Goal: Task Accomplishment & Management: Use online tool/utility

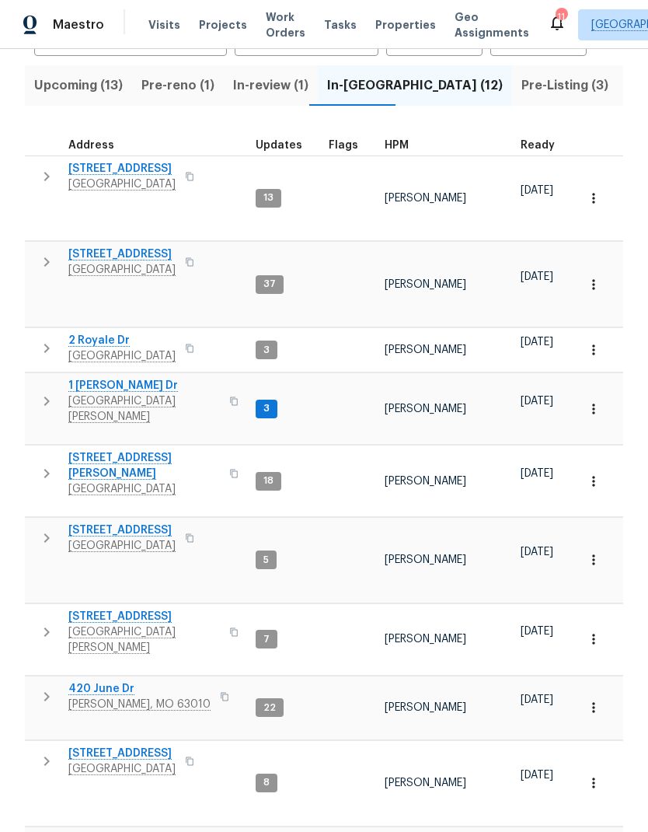
click at [522, 77] on span "Pre-Listing (3)" at bounding box center [565, 86] width 87 height 22
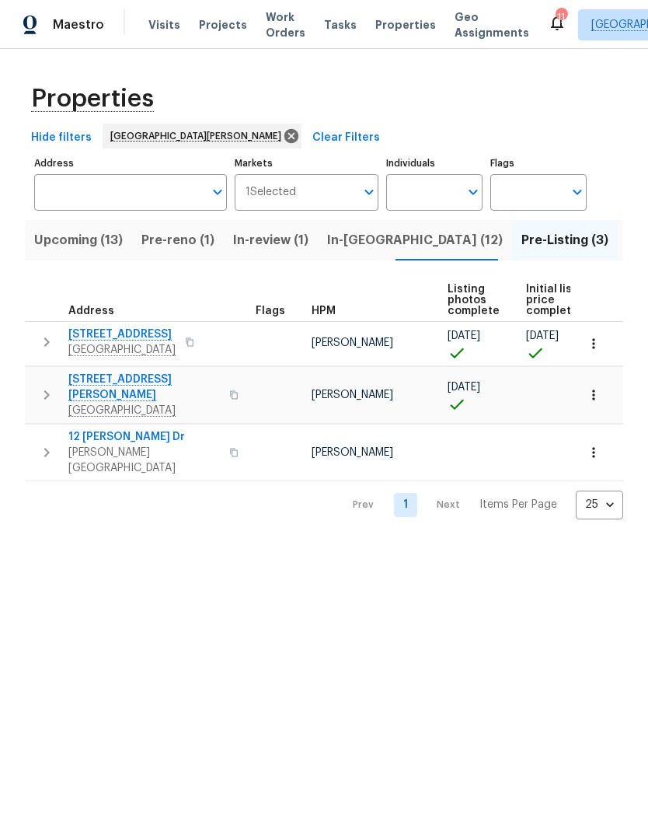
click at [85, 429] on span "12 [PERSON_NAME] Dr" at bounding box center [144, 437] width 152 height 16
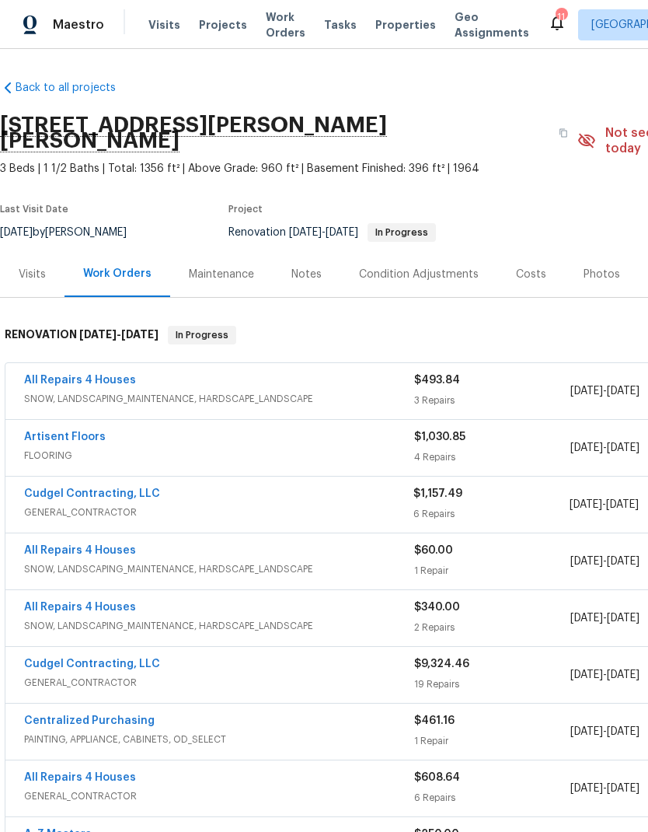
click at [49, 488] on link "Cudgel Contracting, LLC" at bounding box center [92, 493] width 136 height 11
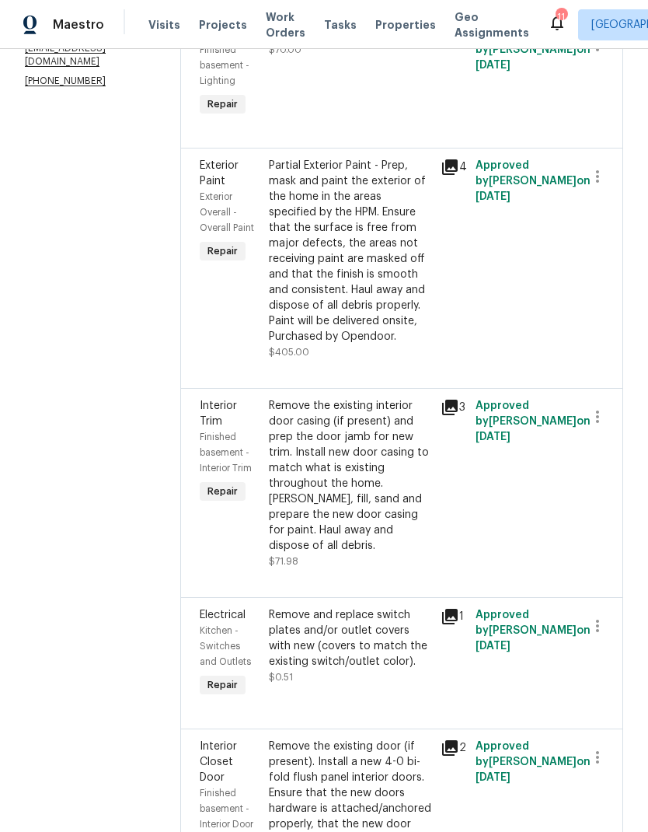
click at [389, 288] on div "Partial Exterior Paint - Prep, mask and paint the exterior of the home in the a…" at bounding box center [350, 251] width 163 height 187
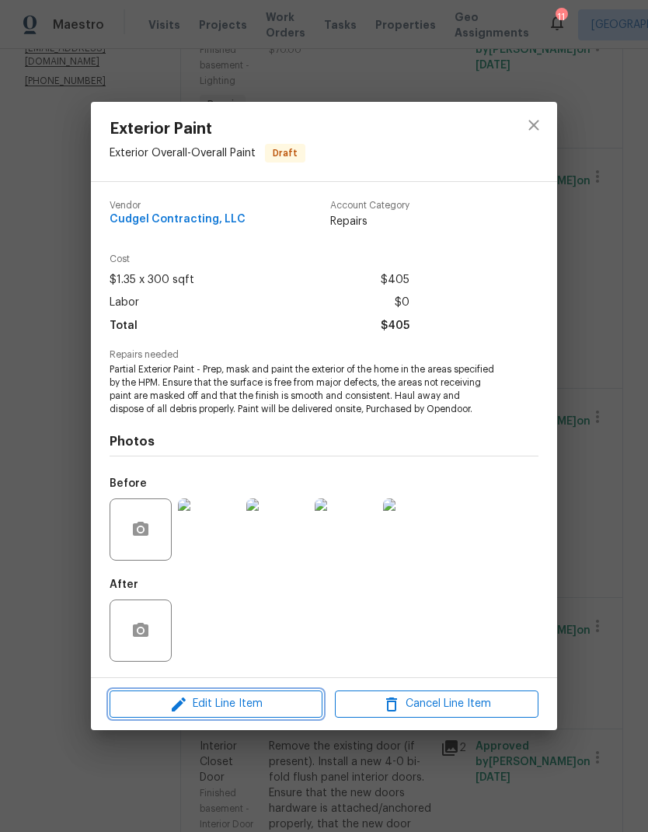
click at [166, 704] on span "Edit Line Item" at bounding box center [216, 703] width 204 height 19
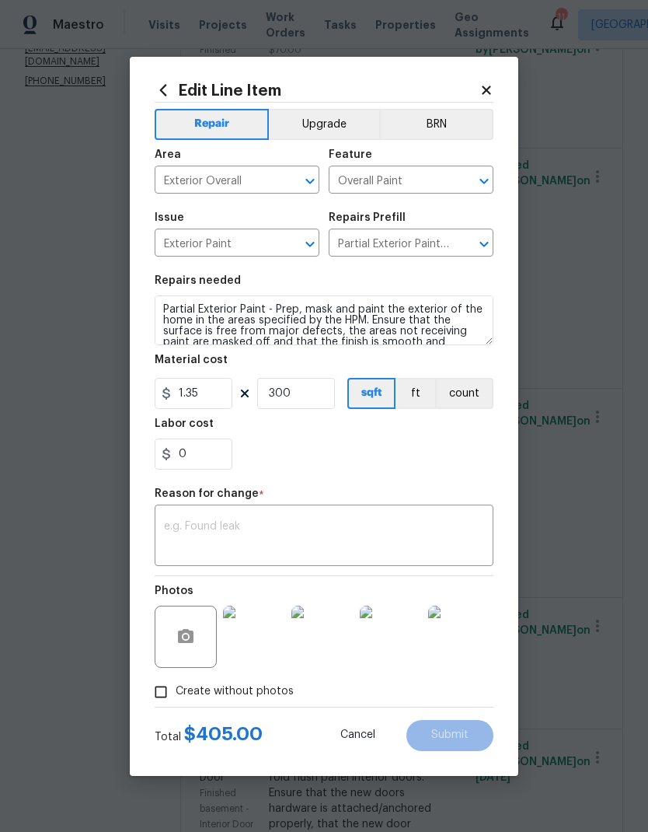
click at [26, 351] on body "Maestro Visits Projects Work Orders Tasks Properties Geo Assignments 11 St Loui…" at bounding box center [324, 416] width 648 height 832
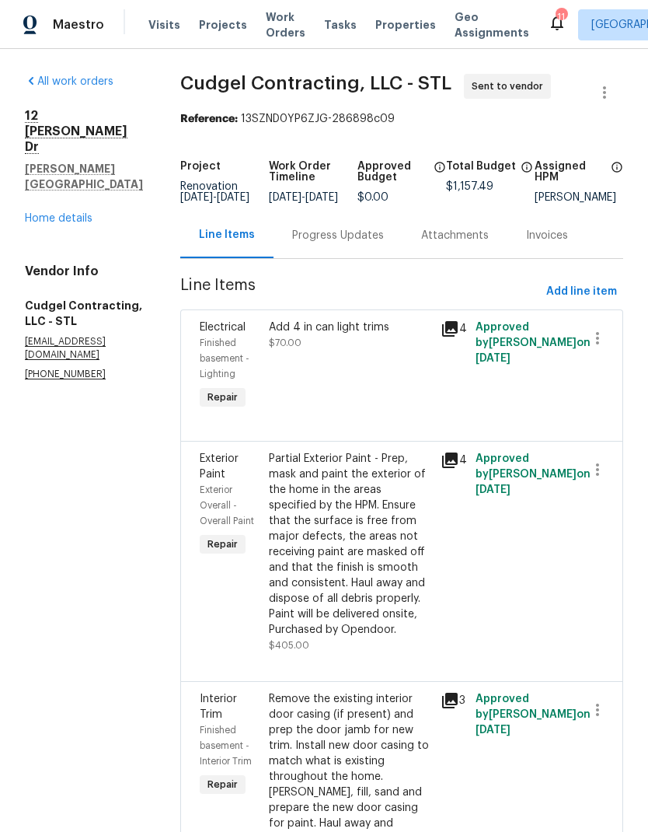
click at [77, 213] on link "Home details" at bounding box center [59, 218] width 68 height 11
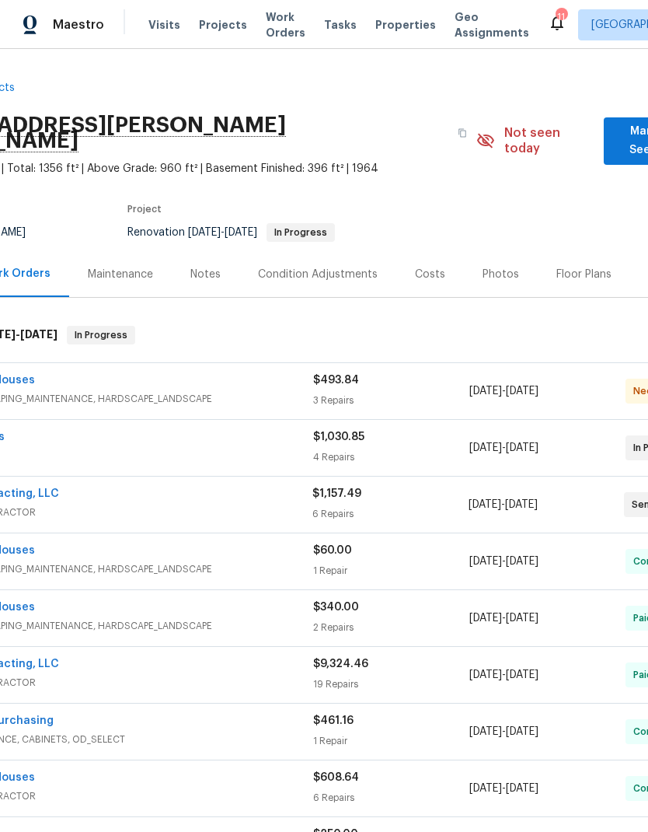
scroll to position [0, 101]
click at [583, 267] on div "Floor Plans" at bounding box center [583, 275] width 55 height 16
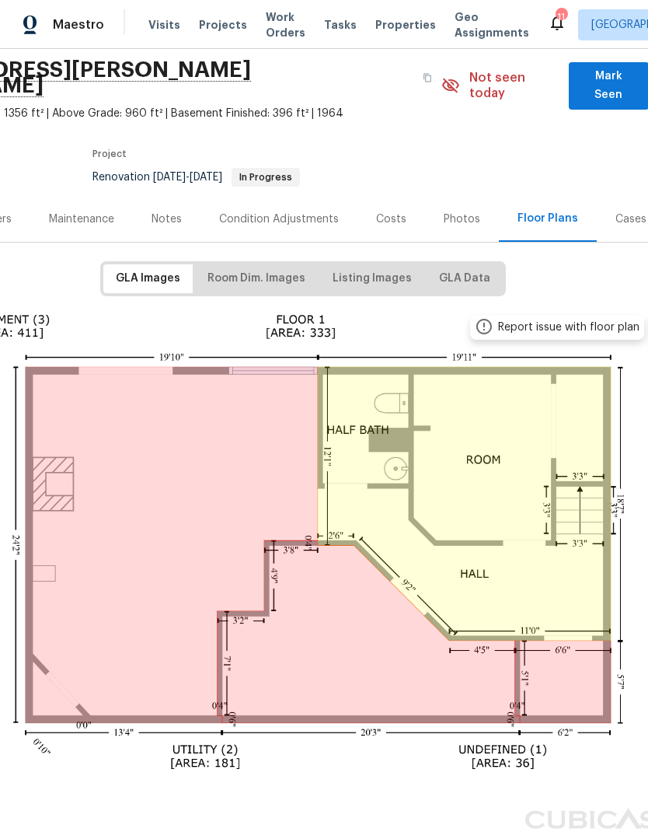
scroll to position [55, 137]
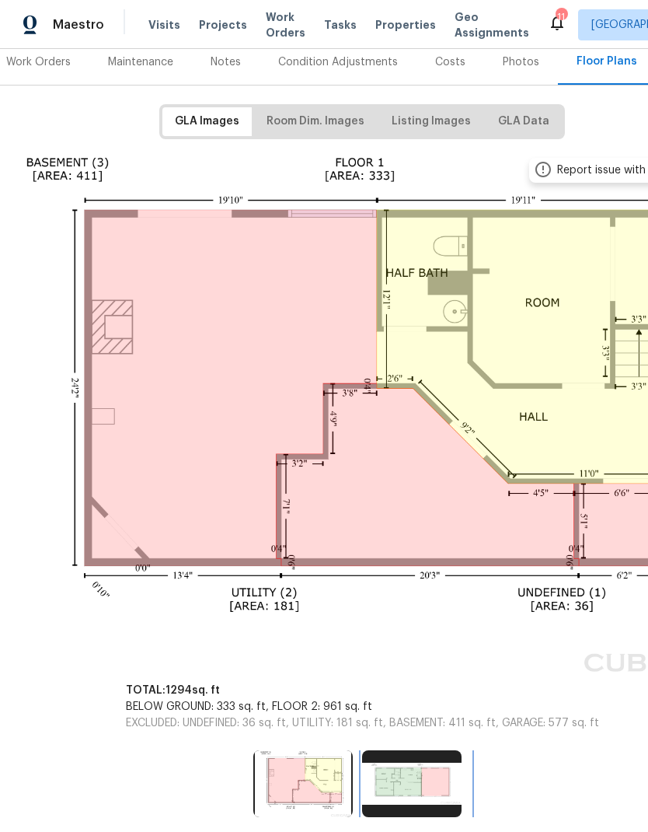
click at [437, 776] on img at bounding box center [411, 783] width 99 height 67
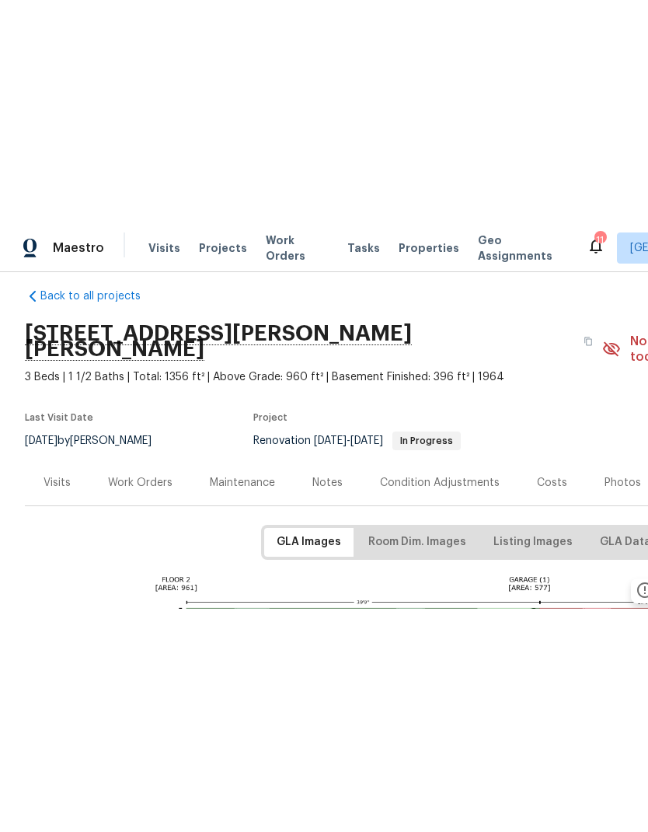
scroll to position [15, 0]
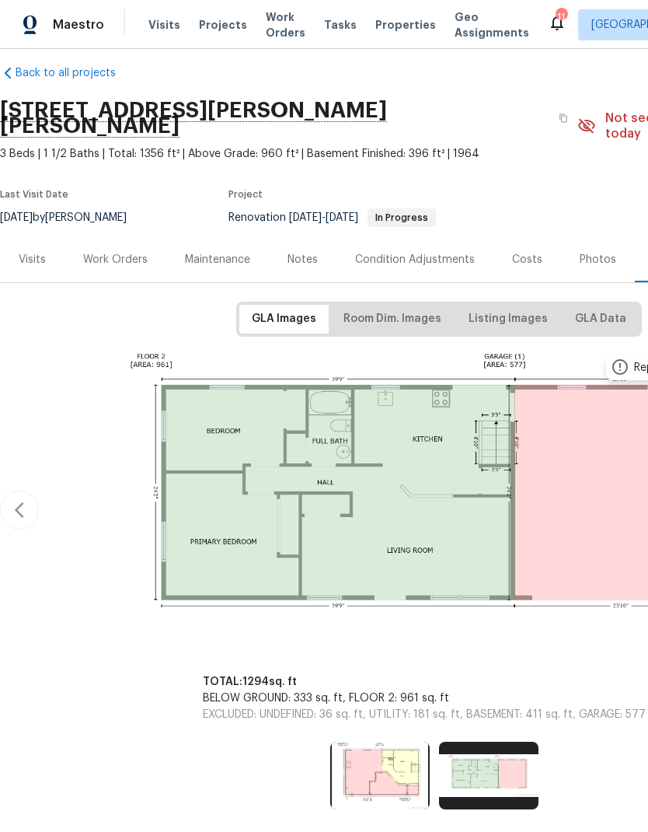
click at [134, 252] on div "Work Orders" at bounding box center [115, 260] width 65 height 16
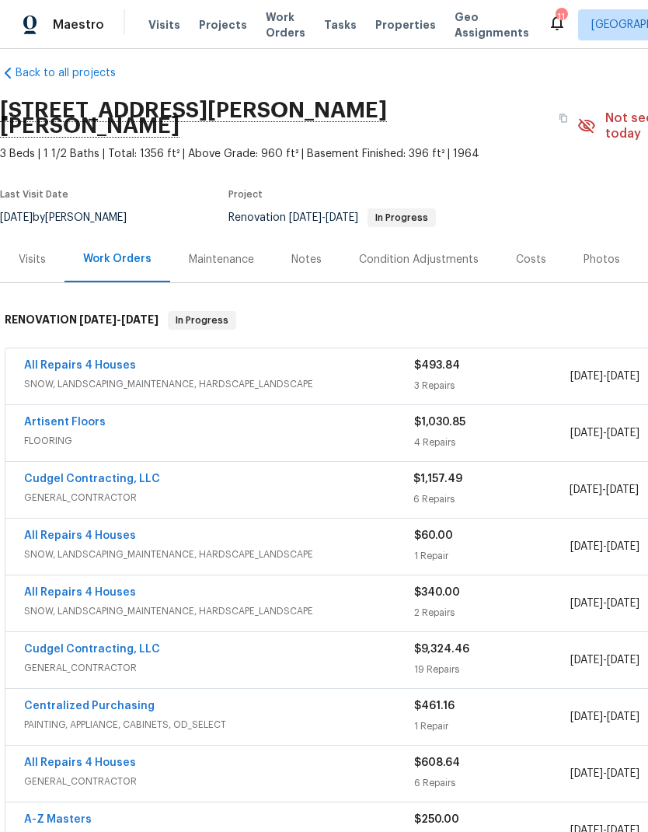
click at [114, 644] on link "Cudgel Contracting, LLC" at bounding box center [92, 649] width 136 height 11
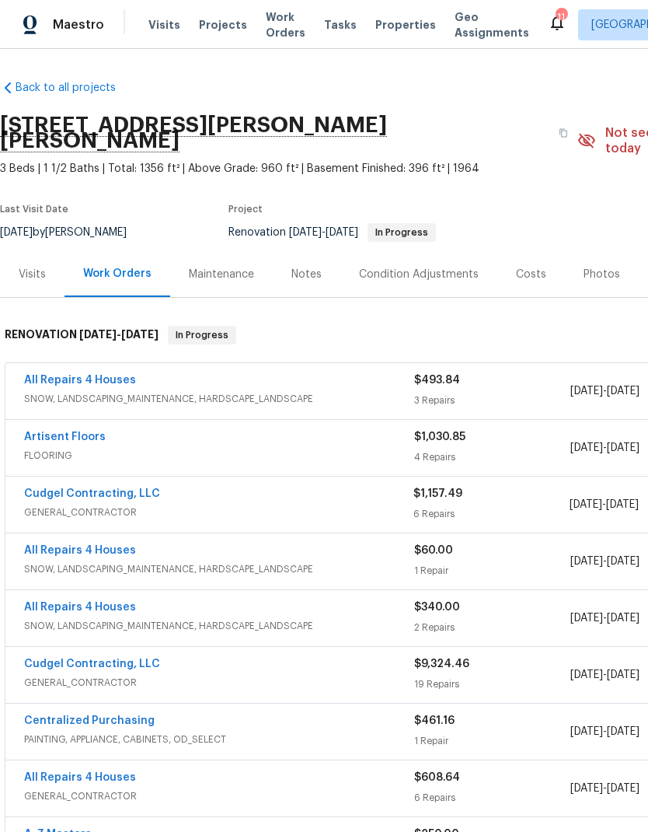
click at [142, 488] on link "Cudgel Contracting, LLC" at bounding box center [92, 493] width 136 height 11
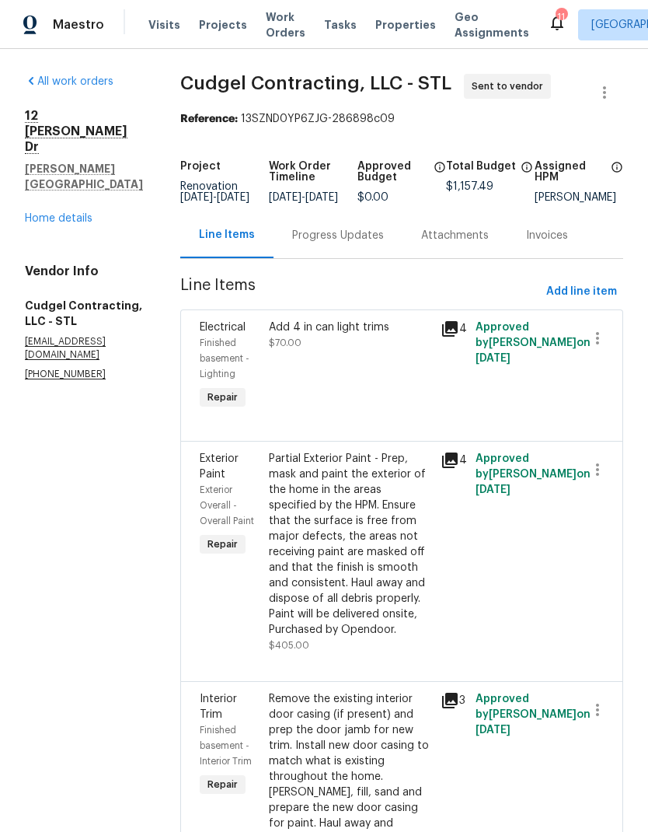
click at [370, 596] on div "Partial Exterior Paint - Prep, mask and paint the exterior of the home in the a…" at bounding box center [350, 544] width 163 height 187
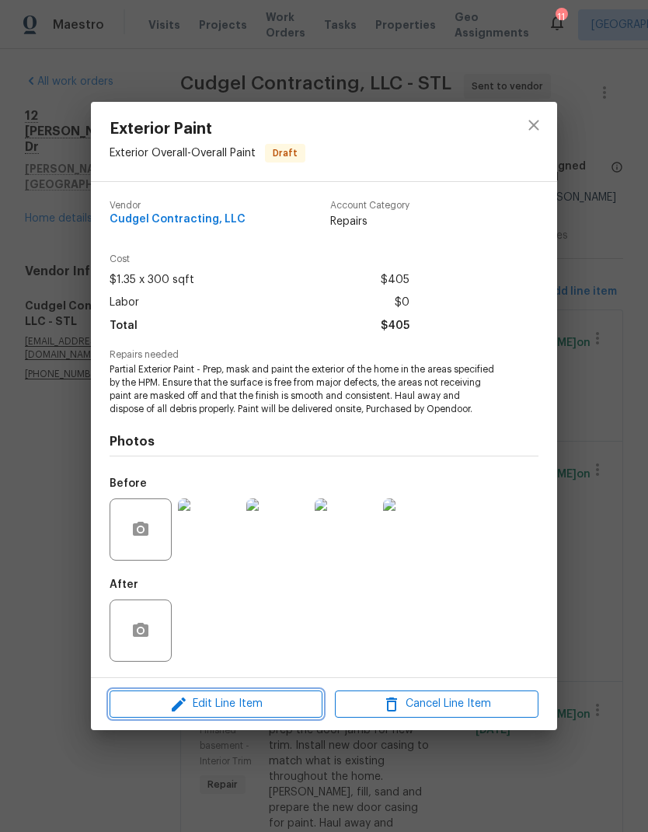
click at [266, 701] on button "Edit Line Item" at bounding box center [216, 703] width 213 height 27
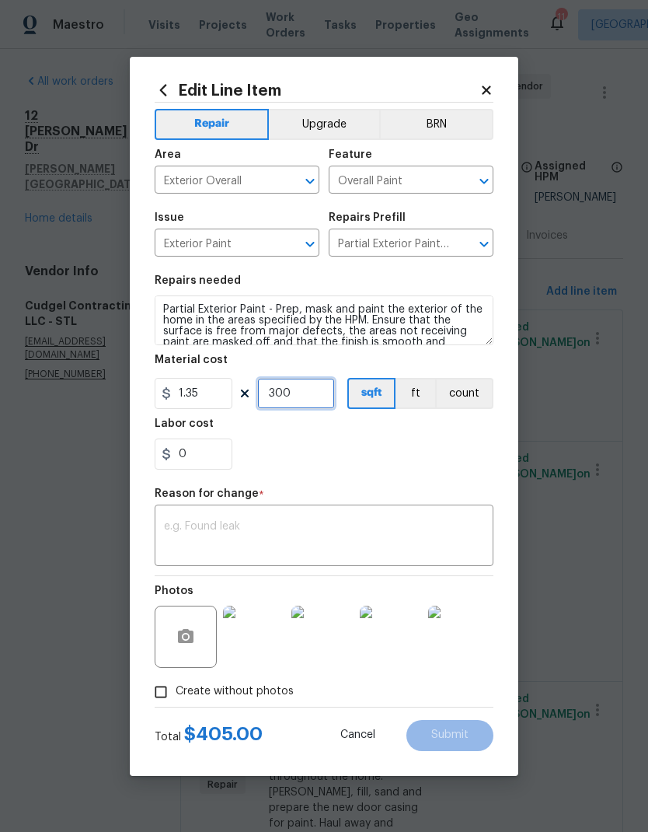
click at [305, 394] on input "300" at bounding box center [296, 393] width 78 height 31
click at [439, 452] on div "0" at bounding box center [324, 453] width 339 height 31
click at [316, 393] on input "600" at bounding box center [296, 393] width 78 height 31
click at [404, 448] on div "0" at bounding box center [324, 453] width 339 height 31
click at [309, 394] on input "600" at bounding box center [296, 393] width 78 height 31
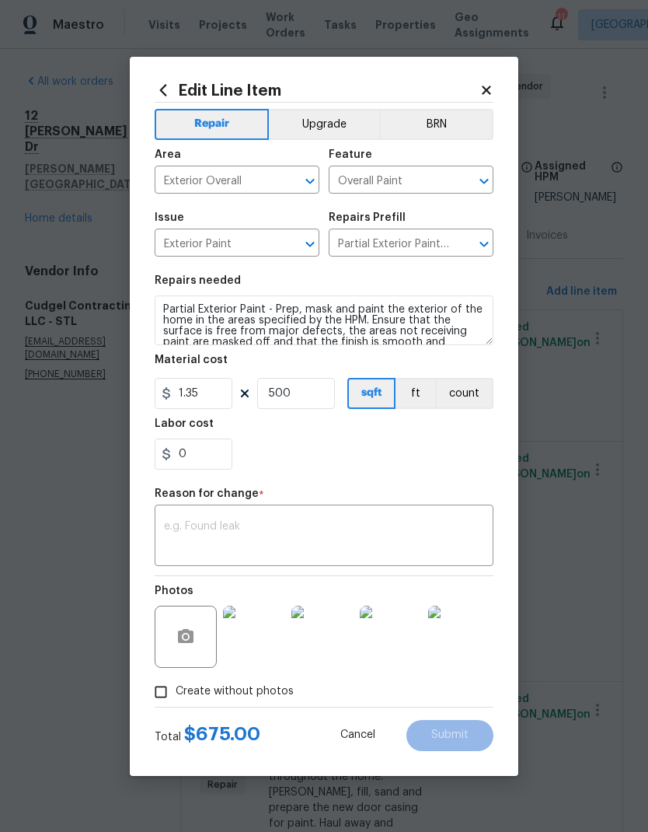
click at [433, 454] on div "0" at bounding box center [324, 453] width 339 height 31
click at [315, 409] on input "500" at bounding box center [296, 393] width 78 height 31
click at [424, 459] on div "0" at bounding box center [324, 453] width 339 height 31
click at [311, 393] on input "650" at bounding box center [296, 393] width 78 height 31
type input "600"
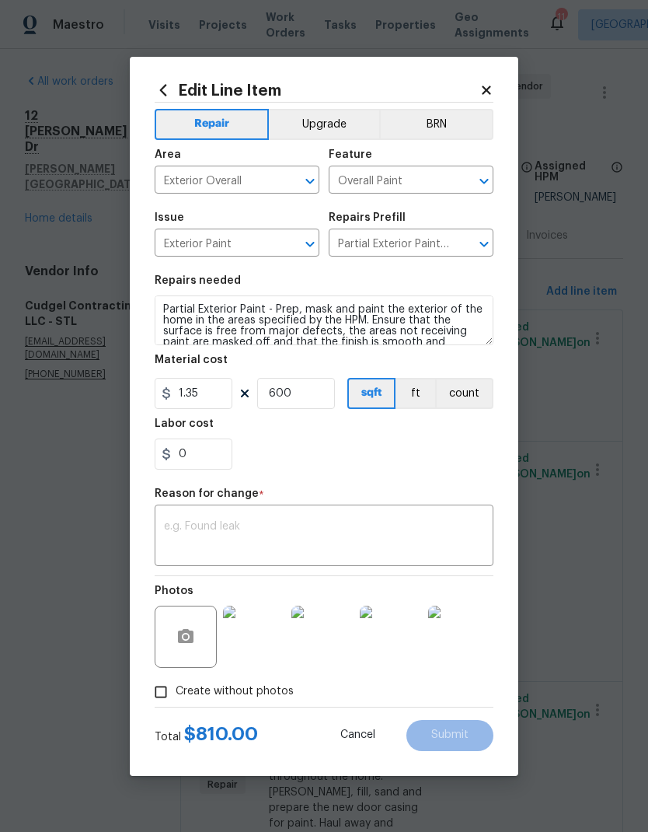
click at [434, 439] on div "0" at bounding box center [324, 453] width 339 height 31
click at [331, 536] on textarea at bounding box center [324, 537] width 320 height 33
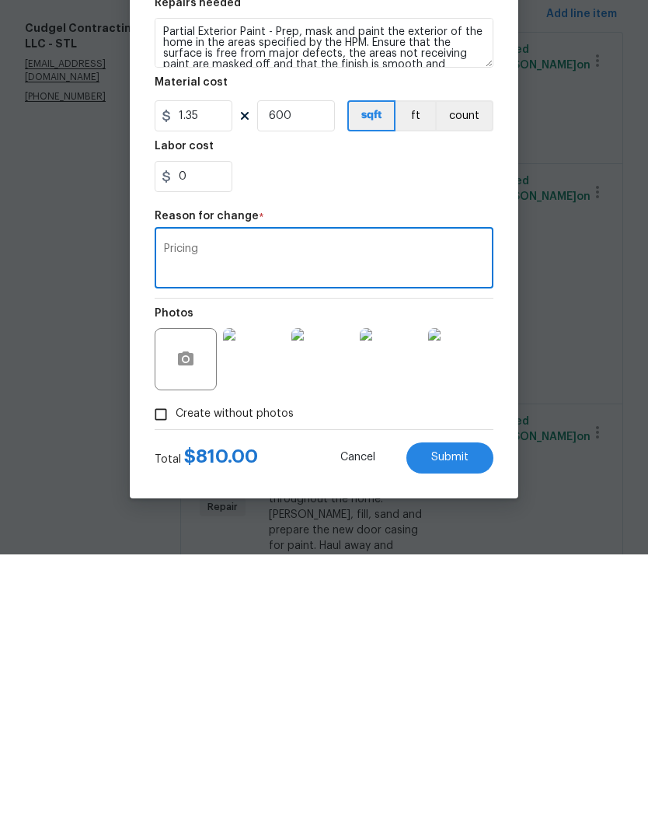
type textarea "Pricing"
click at [462, 729] on span "Submit" at bounding box center [449, 735] width 37 height 12
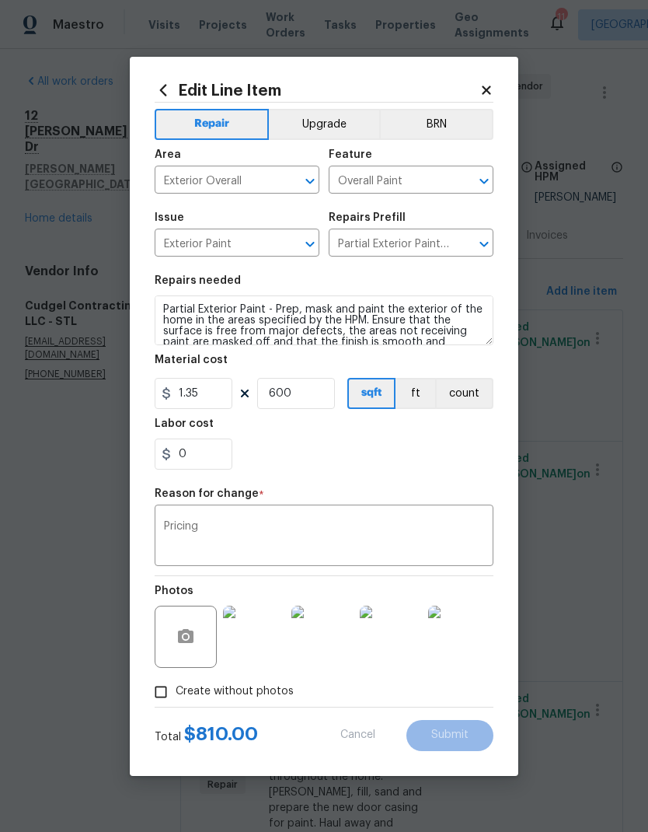
type input "300"
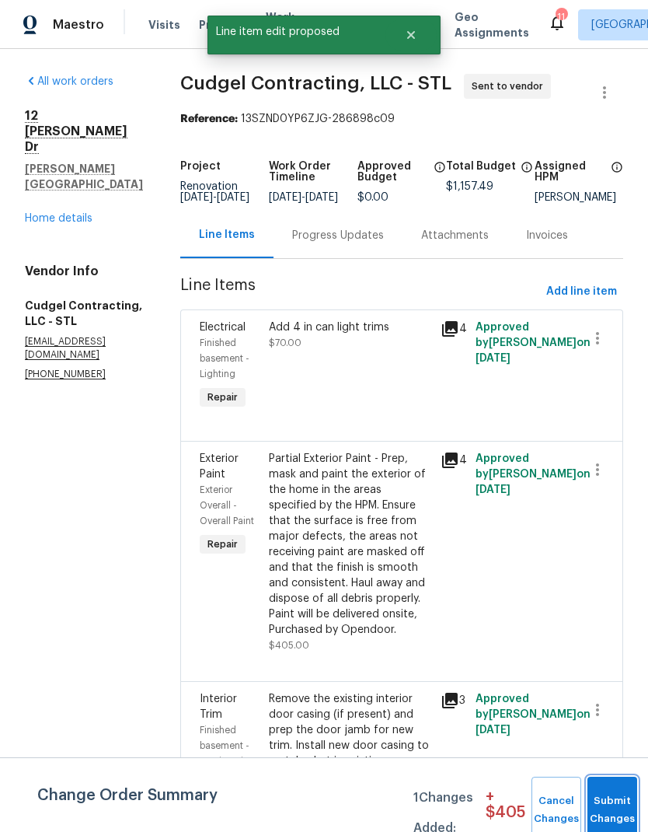
click at [612, 790] on button "Submit Changes" at bounding box center [613, 809] width 50 height 67
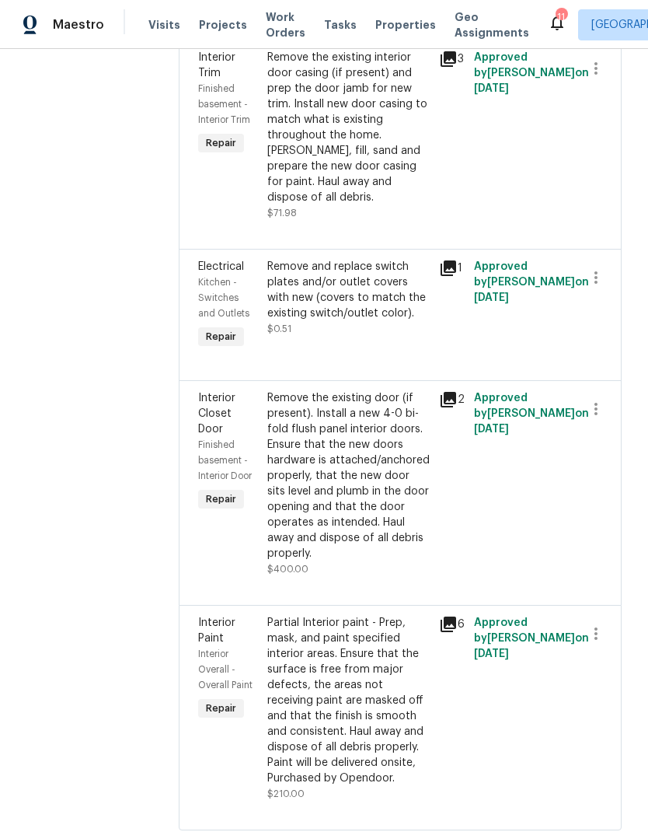
scroll to position [829, 2]
